Goal: Find specific page/section: Find specific page/section

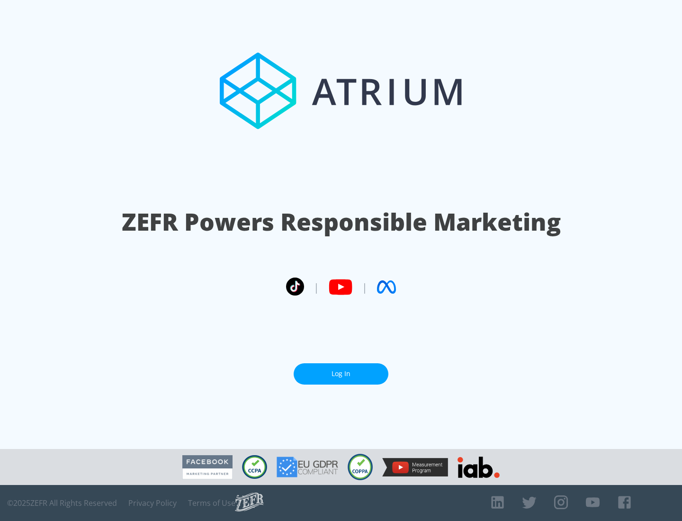
click at [341, 370] on link "Log In" at bounding box center [340, 373] width 95 height 21
